Goal: Information Seeking & Learning: Learn about a topic

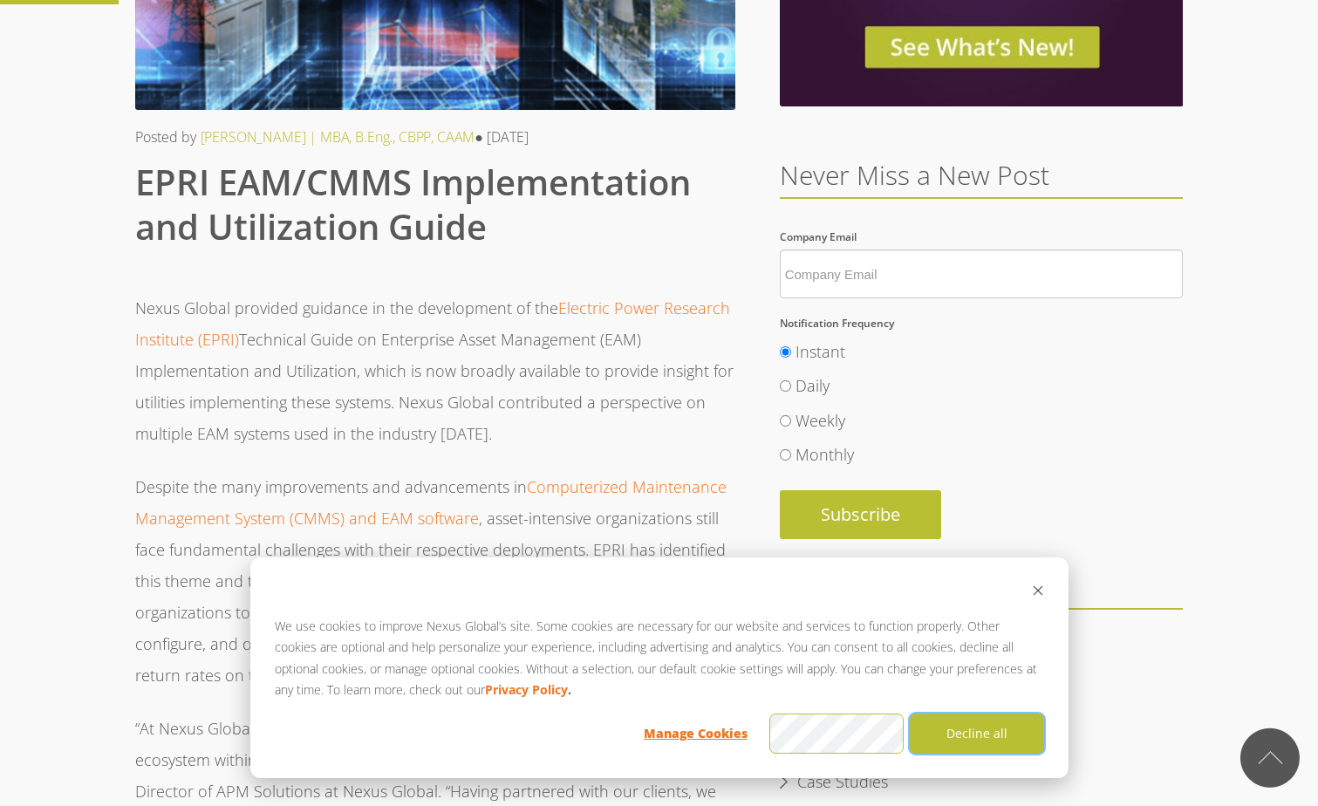
click at [976, 727] on button "Decline all" at bounding box center [977, 734] width 134 height 40
